Goal: Find specific page/section: Find specific page/section

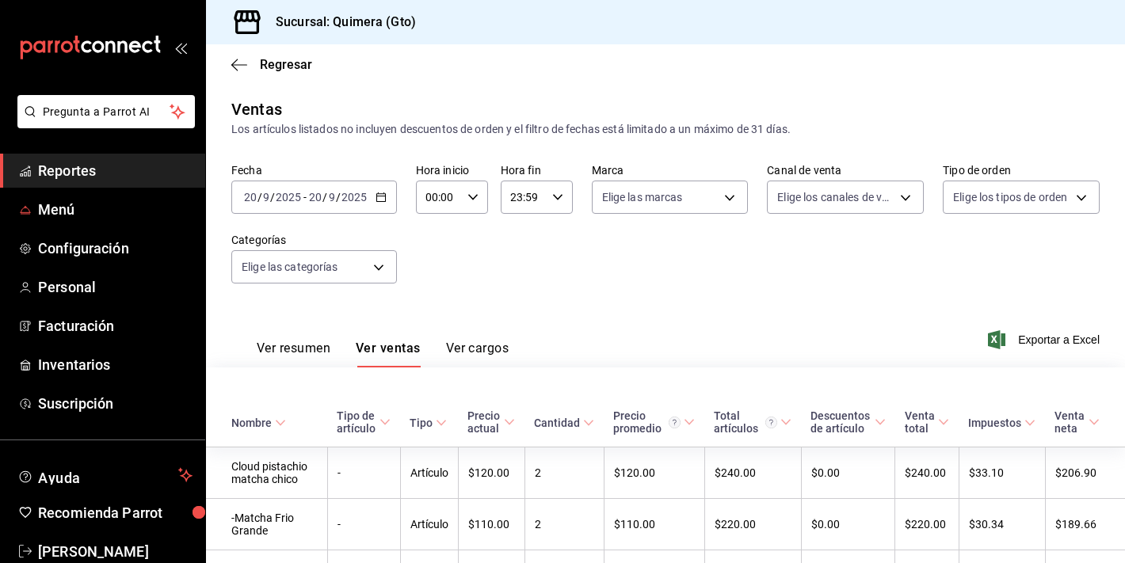
scroll to position [642, 0]
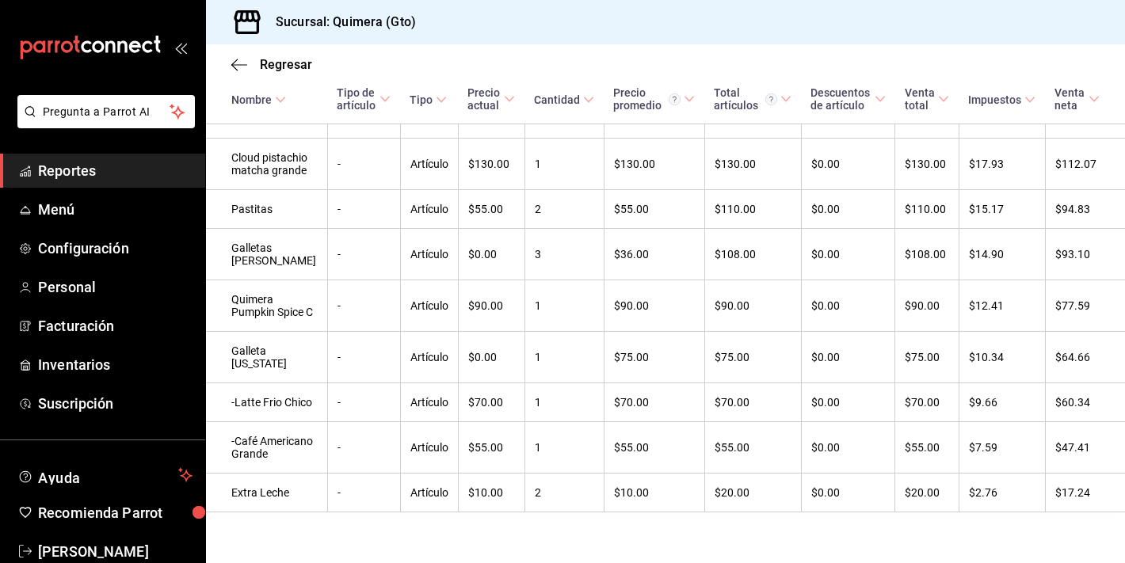
click at [102, 54] on icon "mailbox folders" at bounding box center [90, 48] width 143 height 24
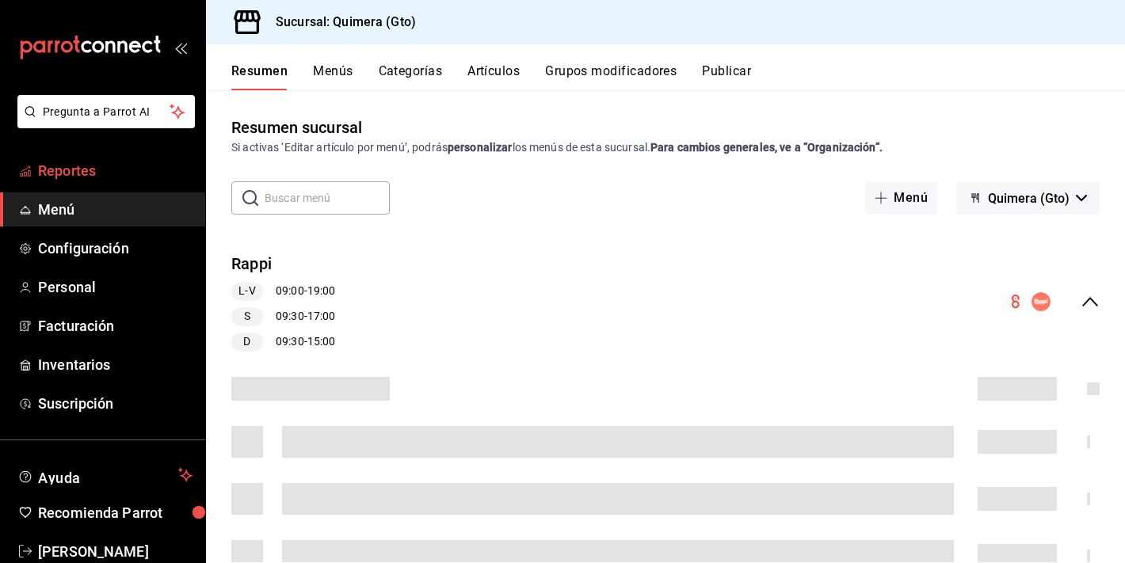
click at [59, 166] on span "Reportes" at bounding box center [115, 170] width 155 height 21
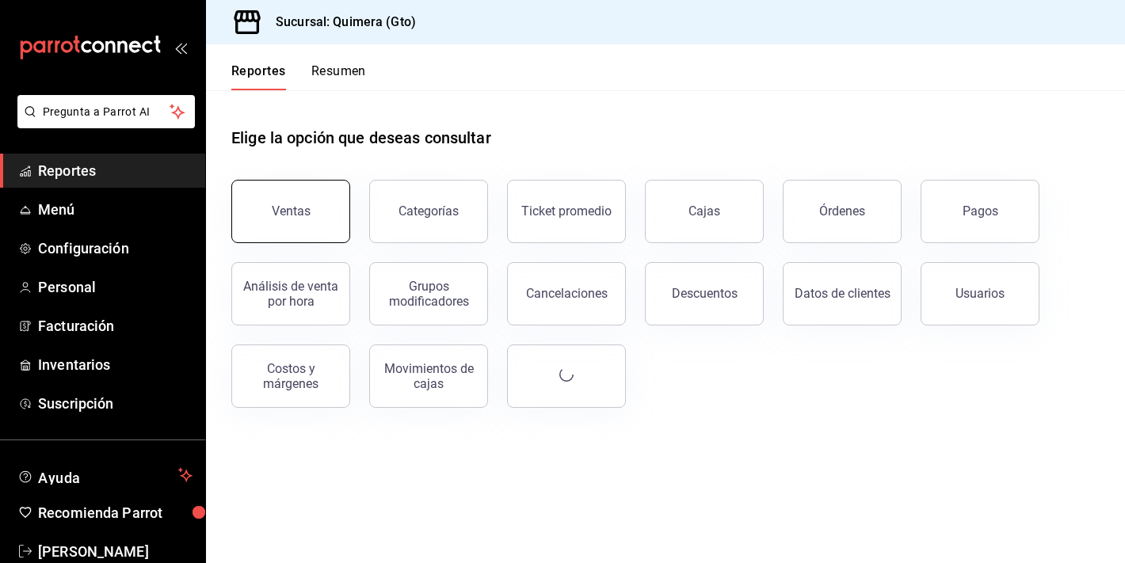
click at [284, 223] on button "Ventas" at bounding box center [290, 211] width 119 height 63
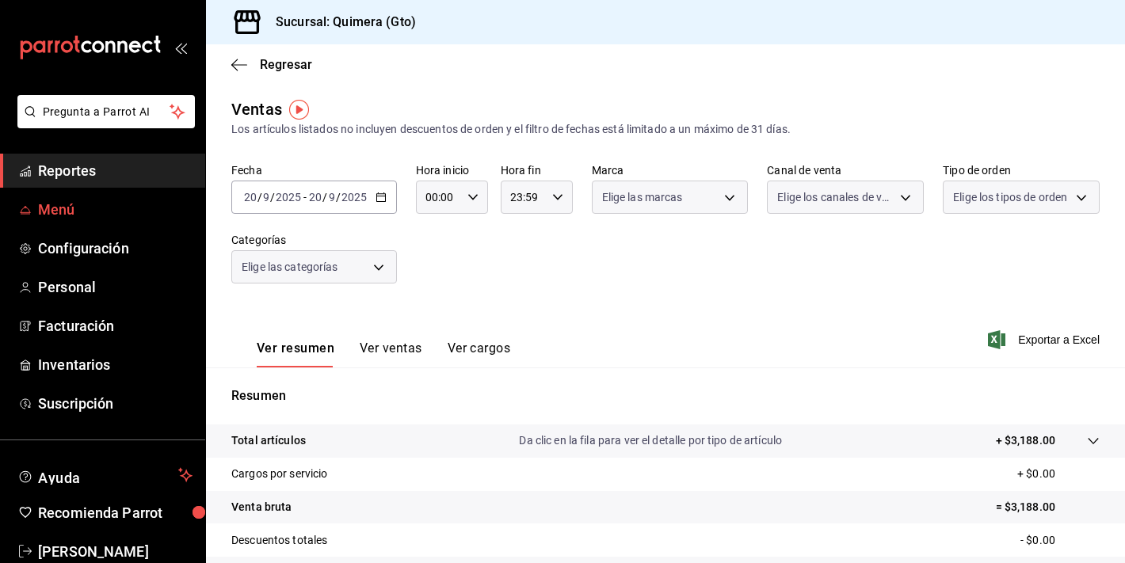
click at [114, 203] on span "Menú" at bounding box center [115, 209] width 155 height 21
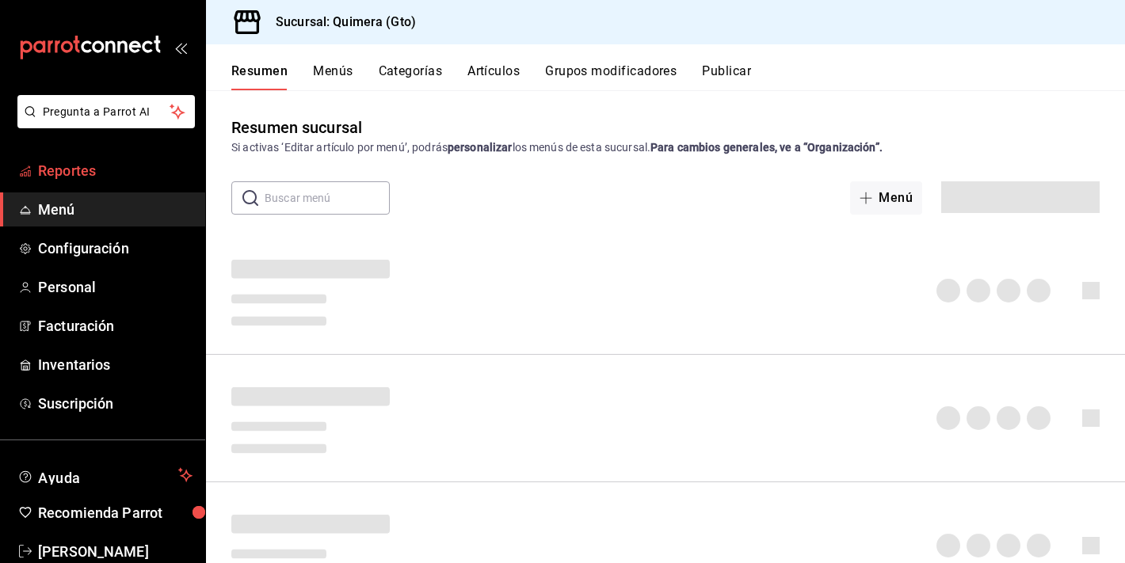
click at [106, 182] on link "Reportes" at bounding box center [102, 171] width 205 height 34
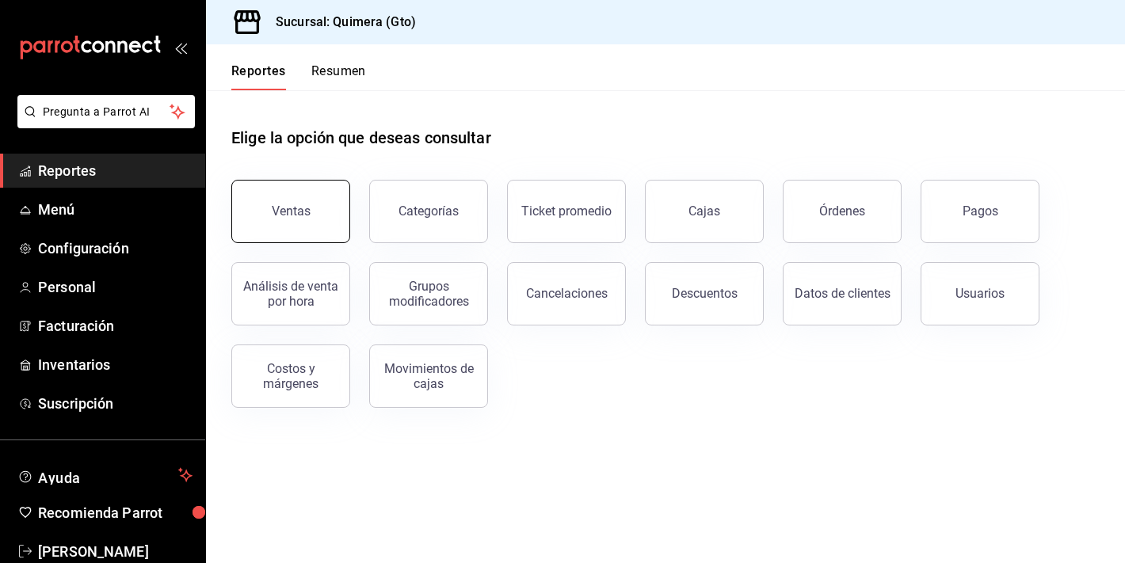
click at [305, 195] on button "Ventas" at bounding box center [290, 211] width 119 height 63
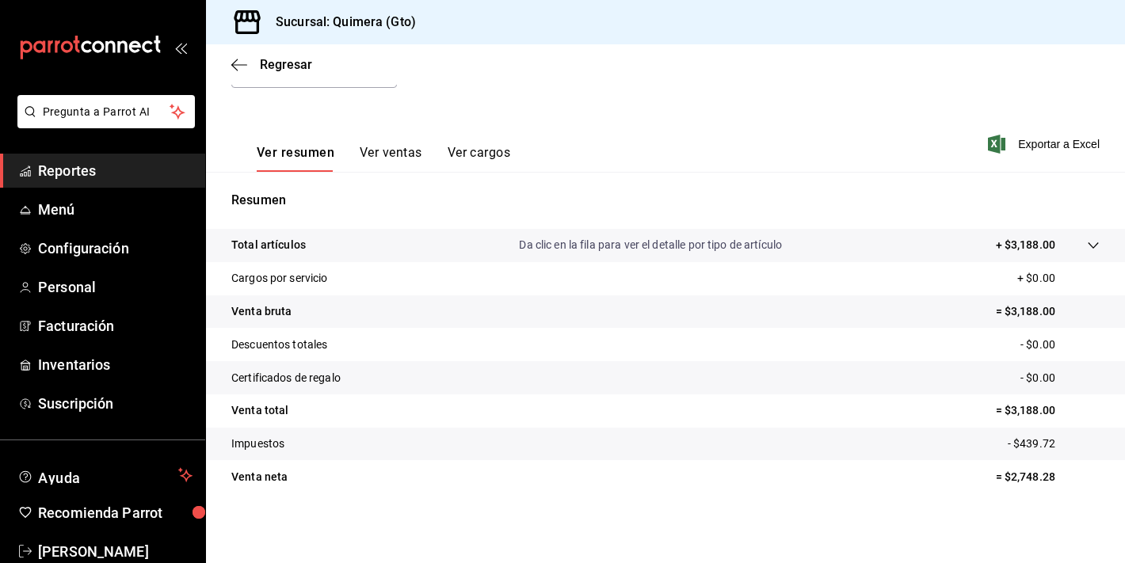
click at [387, 155] on button "Ver ventas" at bounding box center [391, 158] width 63 height 27
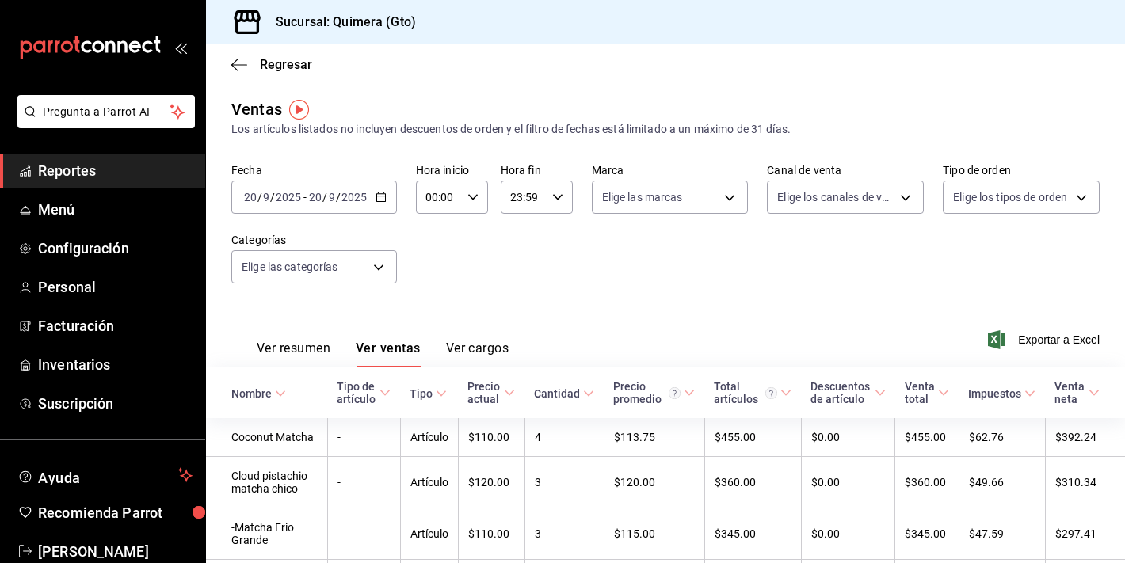
click at [278, 342] on button "Ver resumen" at bounding box center [294, 354] width 74 height 27
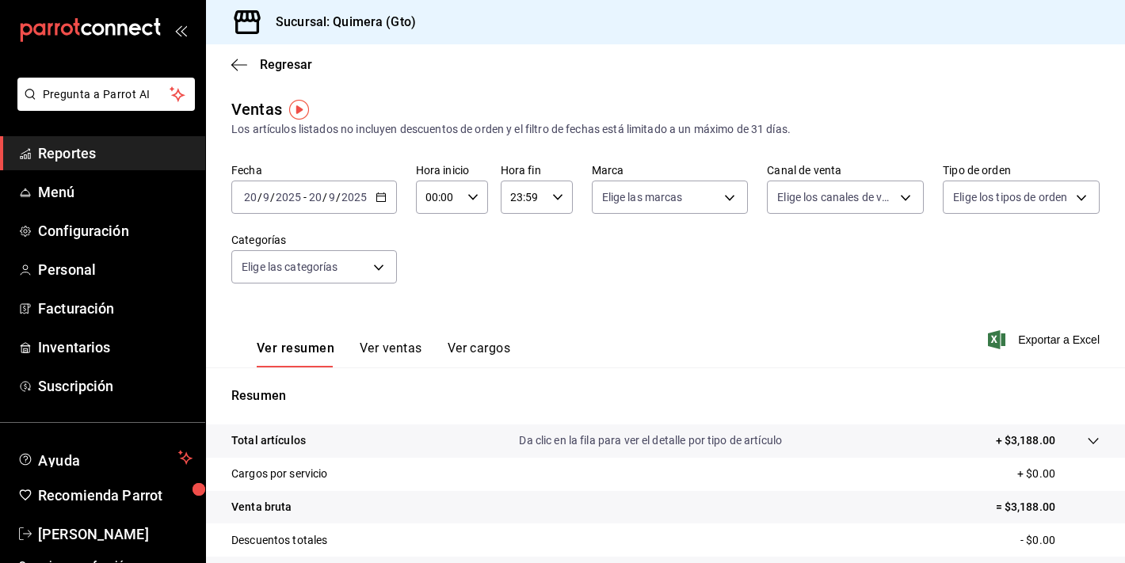
scroll to position [34, 0]
